Goal: Transaction & Acquisition: Purchase product/service

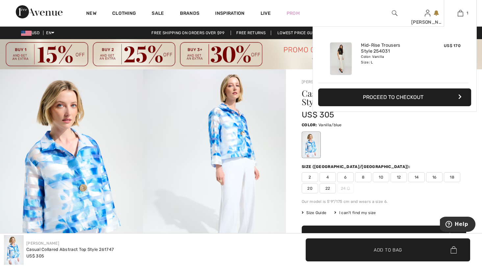
click at [387, 95] on button "Proceed to Checkout" at bounding box center [394, 98] width 153 height 18
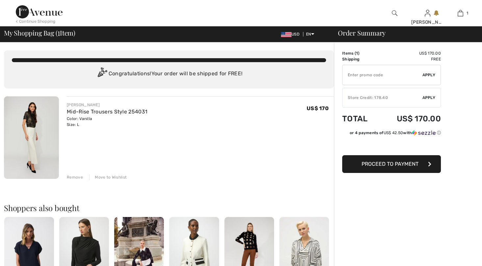
click at [393, 164] on span "Proceed to Payment" at bounding box center [390, 164] width 57 height 6
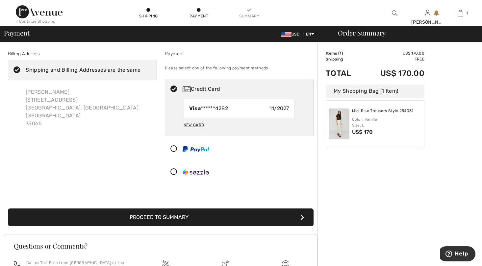
click at [174, 146] on icon at bounding box center [173, 149] width 17 height 7
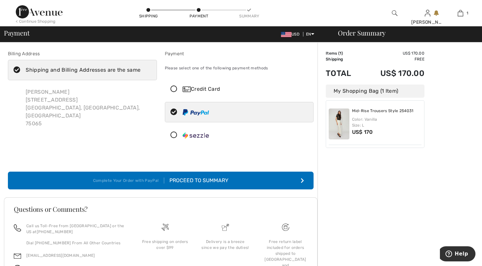
click at [204, 177] on div "Proceed to Summary" at bounding box center [196, 181] width 64 height 8
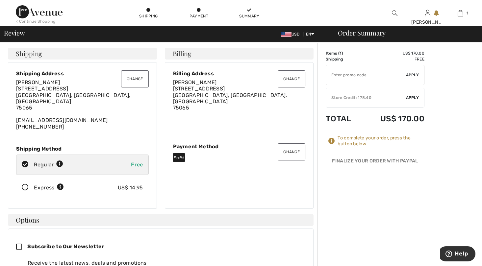
click at [415, 96] on span "Apply" at bounding box center [412, 98] width 13 height 6
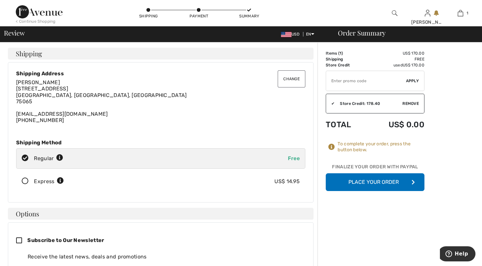
click at [363, 182] on button "Place Your Order" at bounding box center [375, 183] width 99 height 18
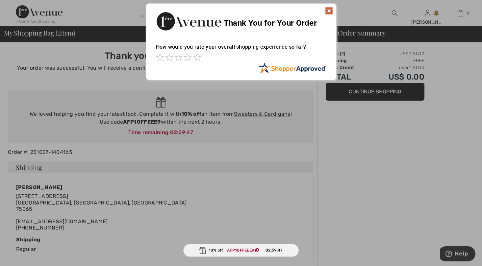
click at [331, 8] on img at bounding box center [329, 11] width 8 height 8
